Goal: Information Seeking & Learning: Learn about a topic

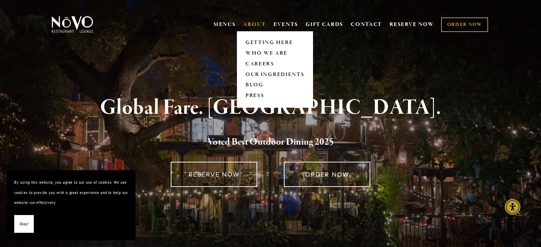
click at [256, 21] on link "ABOUT" at bounding box center [254, 24] width 23 height 7
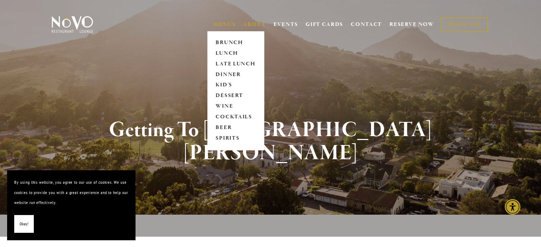
click at [223, 22] on link "MENUS" at bounding box center [225, 24] width 22 height 7
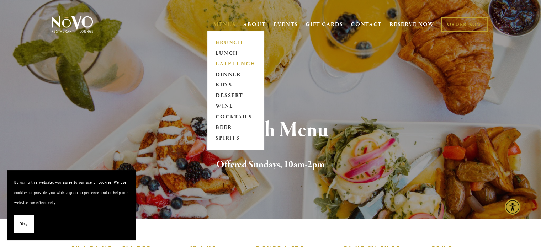
click at [236, 64] on link "LATE LUNCH" at bounding box center [236, 64] width 44 height 11
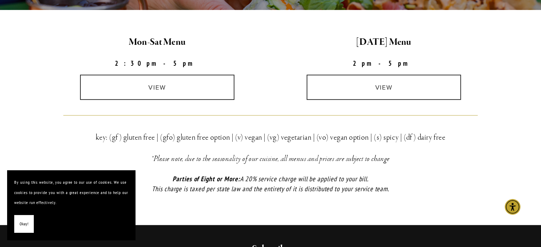
scroll to position [199, 0]
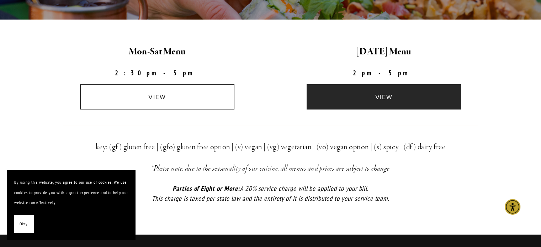
click at [362, 93] on link "view" at bounding box center [384, 96] width 154 height 25
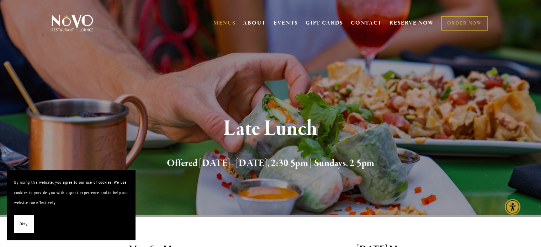
scroll to position [0, 0]
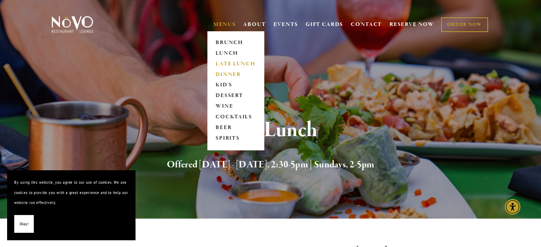
click at [223, 78] on link "DINNER" at bounding box center [236, 74] width 44 height 11
